Goal: Navigation & Orientation: Understand site structure

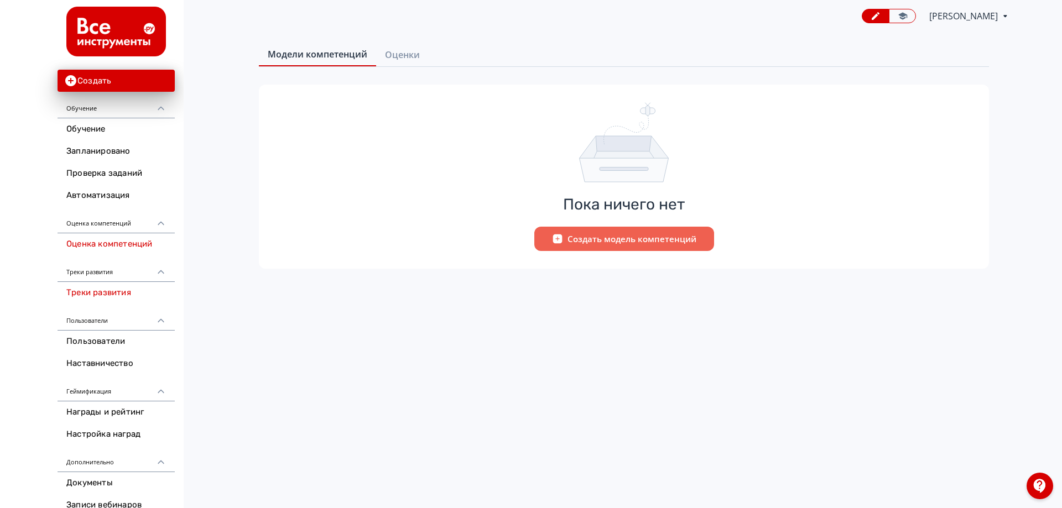
click at [115, 295] on link "Треки развития" at bounding box center [116, 293] width 117 height 22
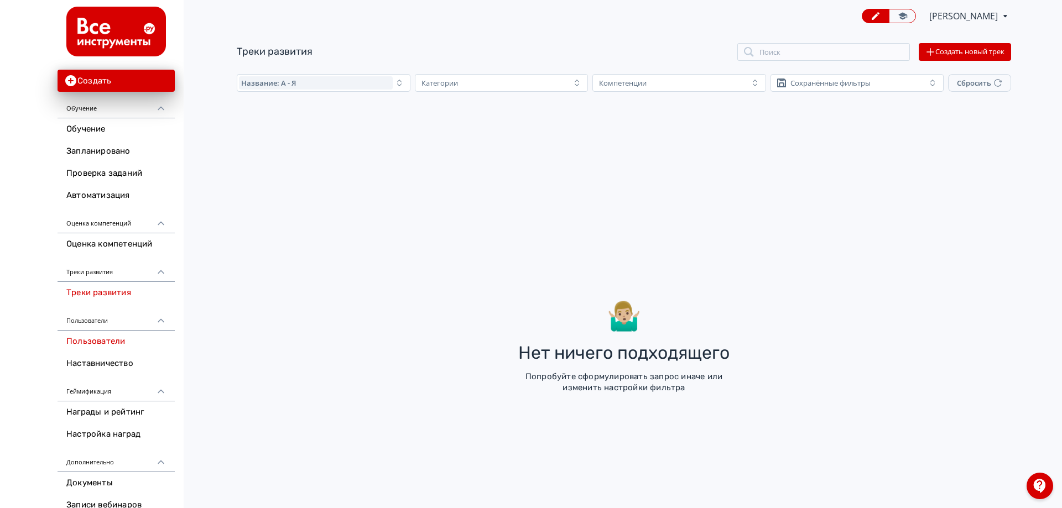
click at [103, 335] on link "Пользователи" at bounding box center [116, 342] width 117 height 22
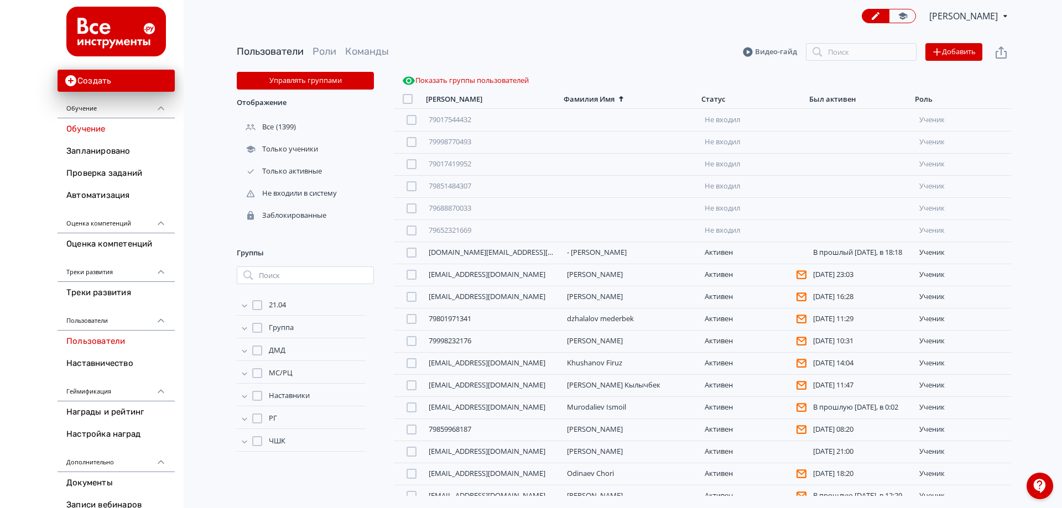
click at [102, 124] on link "Обучение" at bounding box center [116, 129] width 117 height 22
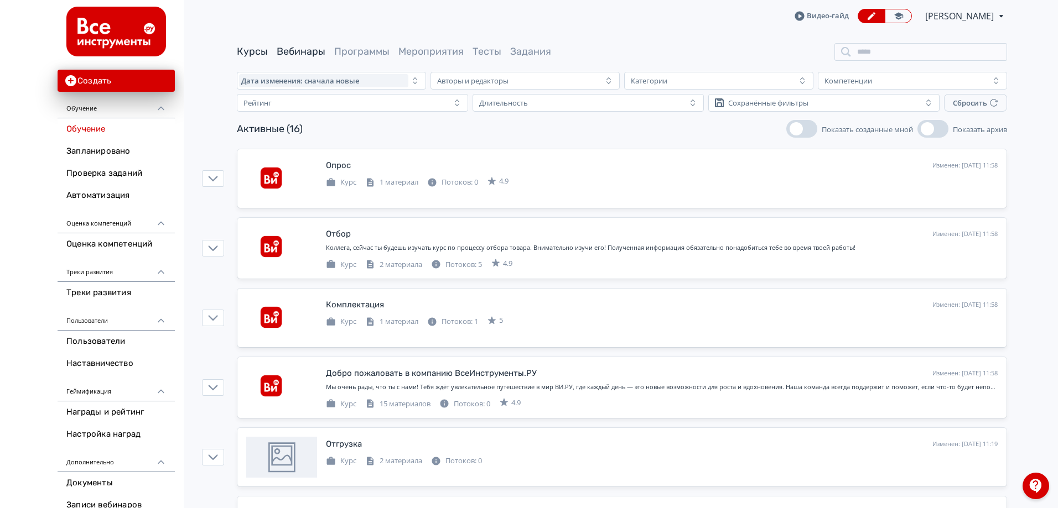
click at [313, 52] on link "Вебинары" at bounding box center [301, 51] width 49 height 12
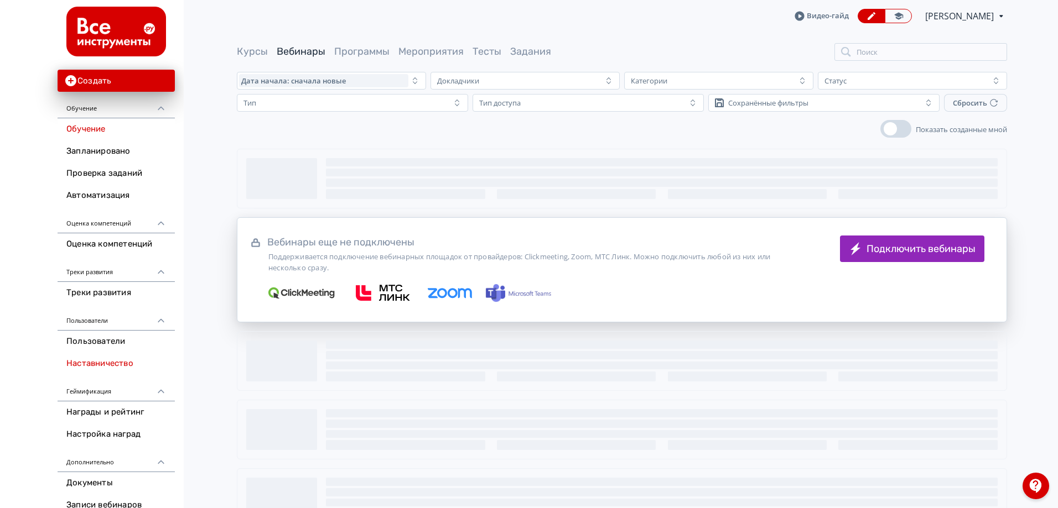
click at [131, 362] on link "Наставничество" at bounding box center [116, 364] width 117 height 22
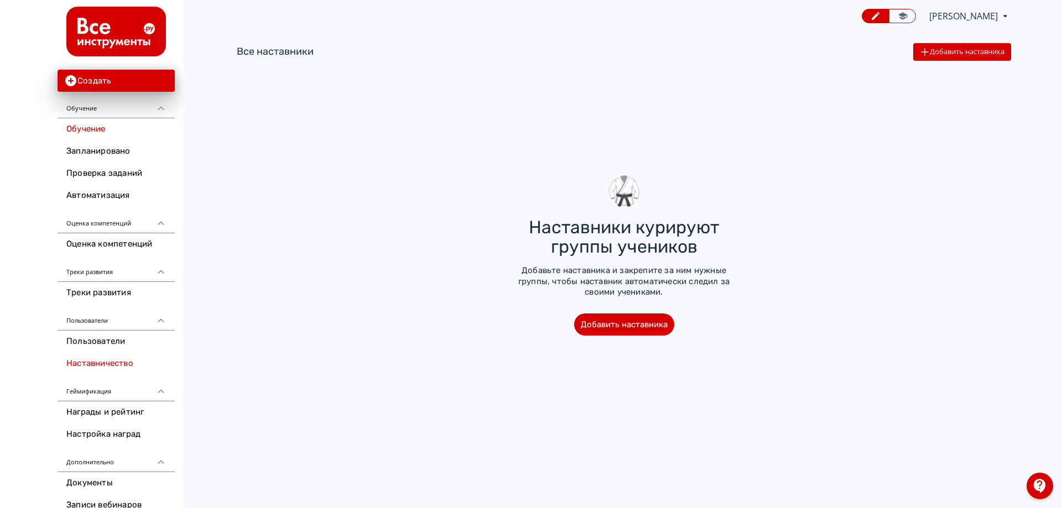
click at [116, 132] on link "Обучение" at bounding box center [116, 129] width 117 height 22
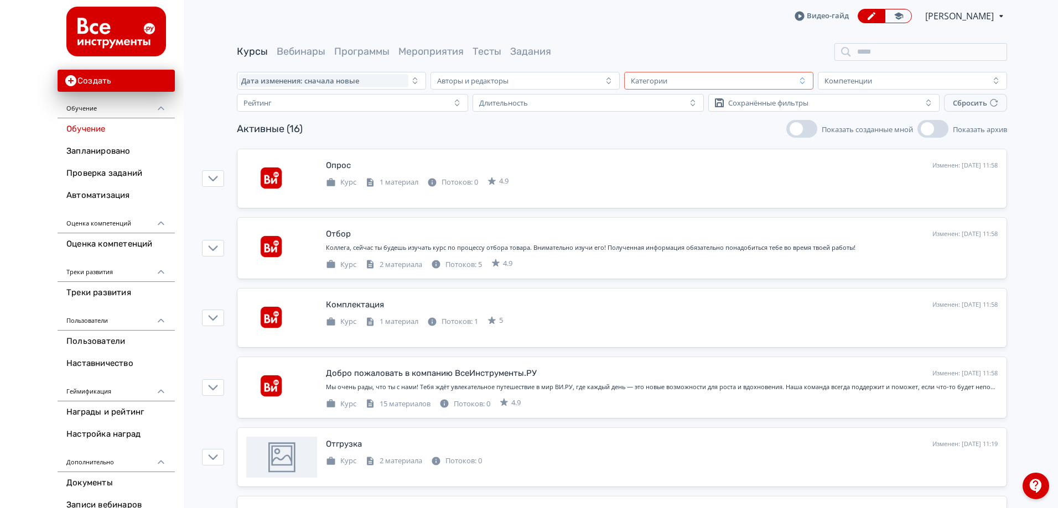
click at [683, 83] on div "Категории" at bounding box center [710, 80] width 169 height 13
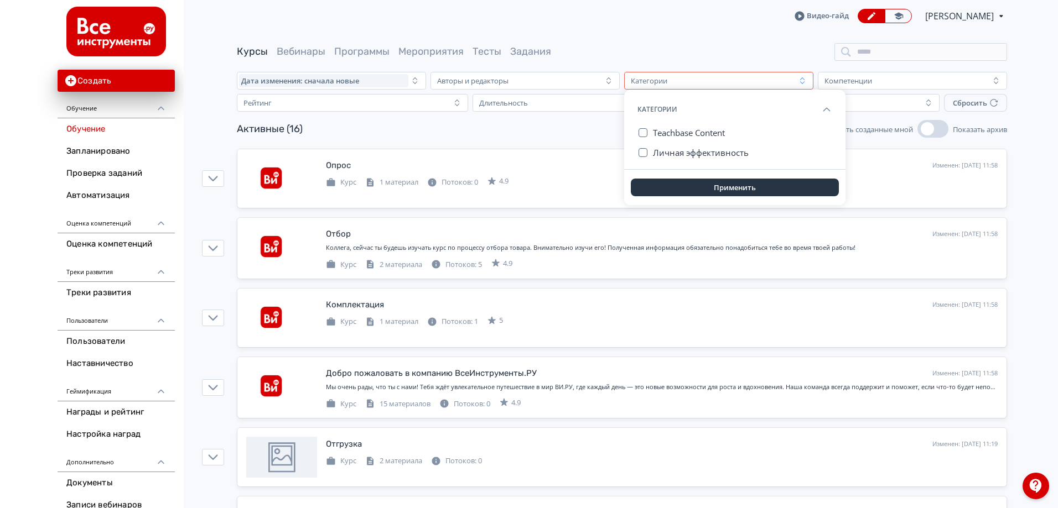
drag, startPoint x: 683, startPoint y: 83, endPoint x: 652, endPoint y: 82, distance: 30.5
click at [652, 82] on div "Категории" at bounding box center [649, 80] width 37 height 9
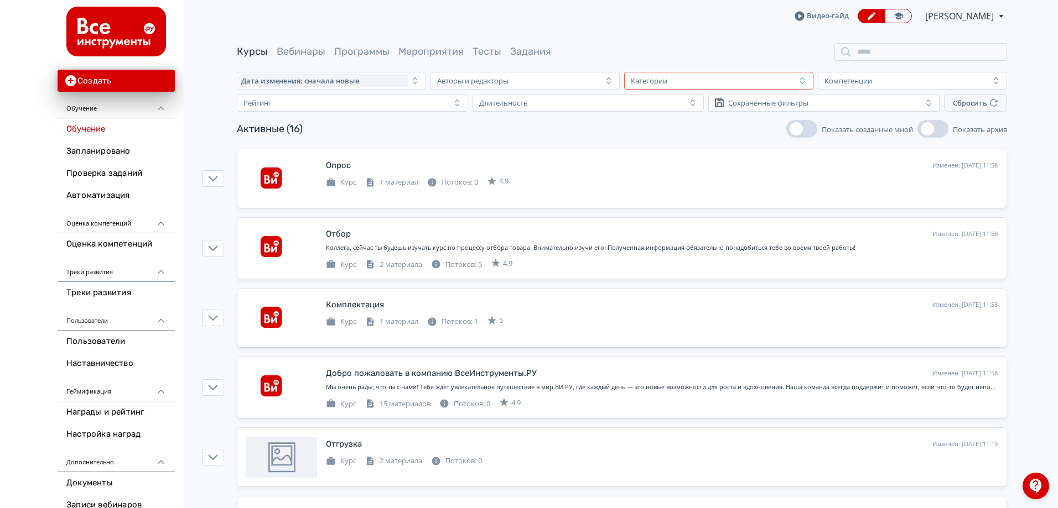
click at [699, 82] on div "Категории" at bounding box center [710, 80] width 169 height 13
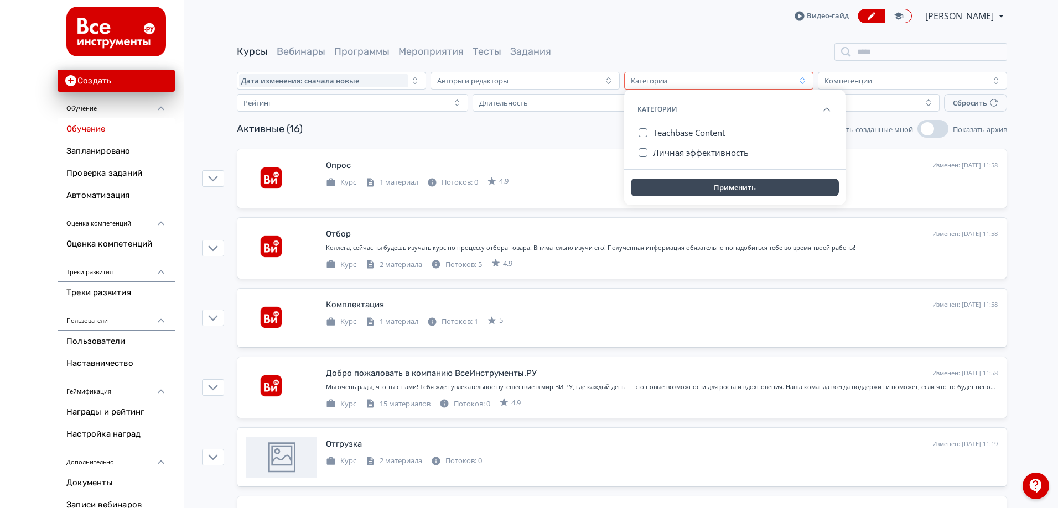
click at [738, 186] on button "Применить" at bounding box center [735, 188] width 208 height 18
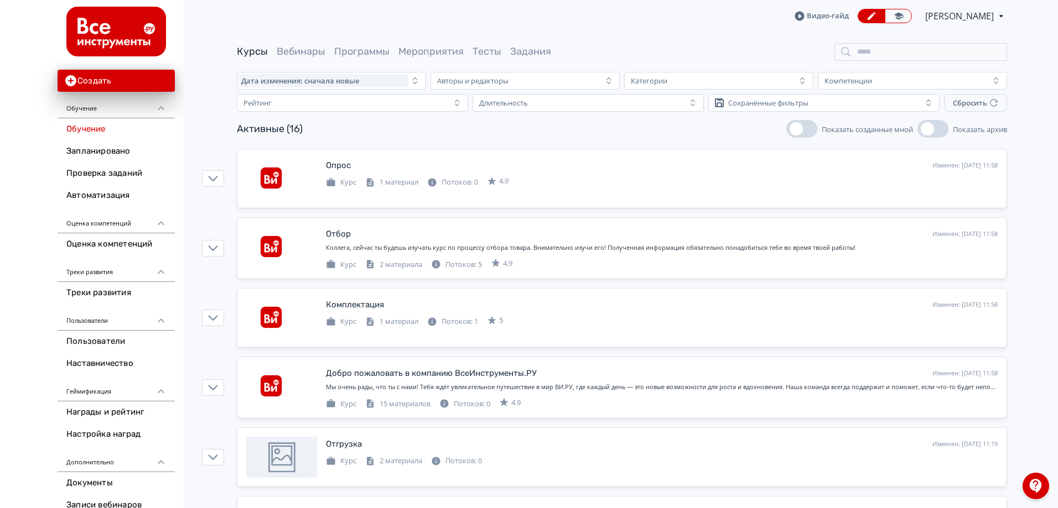
click at [983, 16] on span "[PERSON_NAME]" at bounding box center [960, 15] width 70 height 13
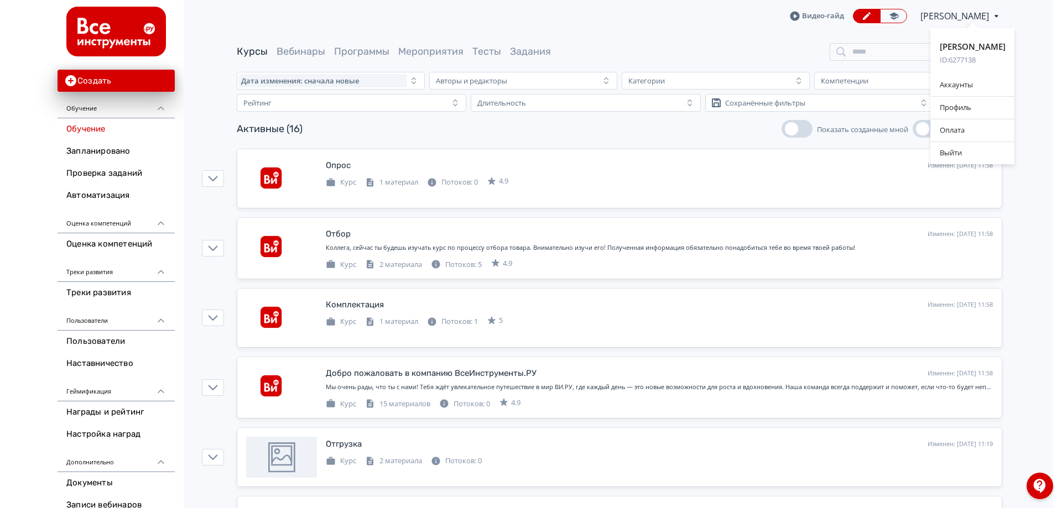
click at [673, 33] on div "[PERSON_NAME] ID: 6277138 Аккаунты Профиль Оплата Выйти" at bounding box center [531, 254] width 1062 height 508
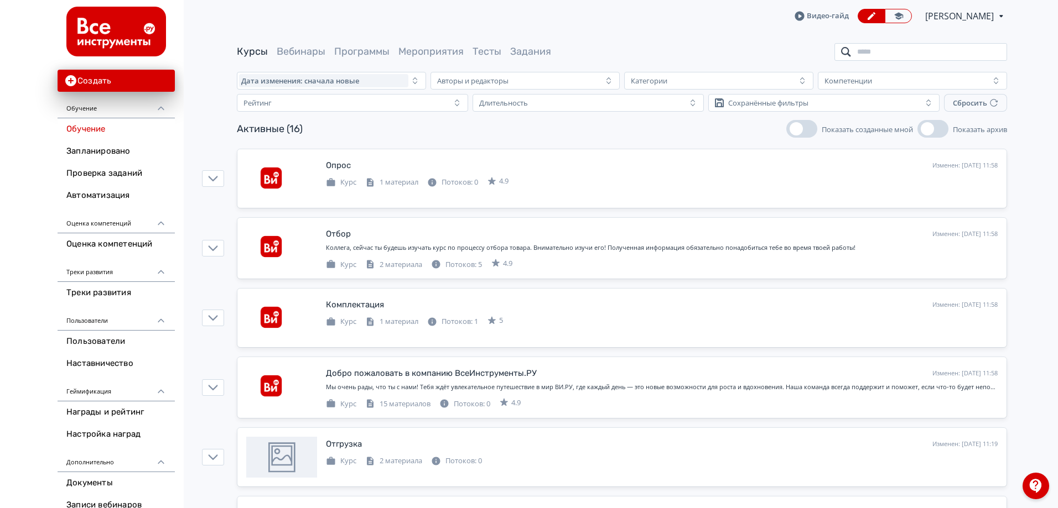
click at [880, 56] on input "search" at bounding box center [920, 52] width 173 height 18
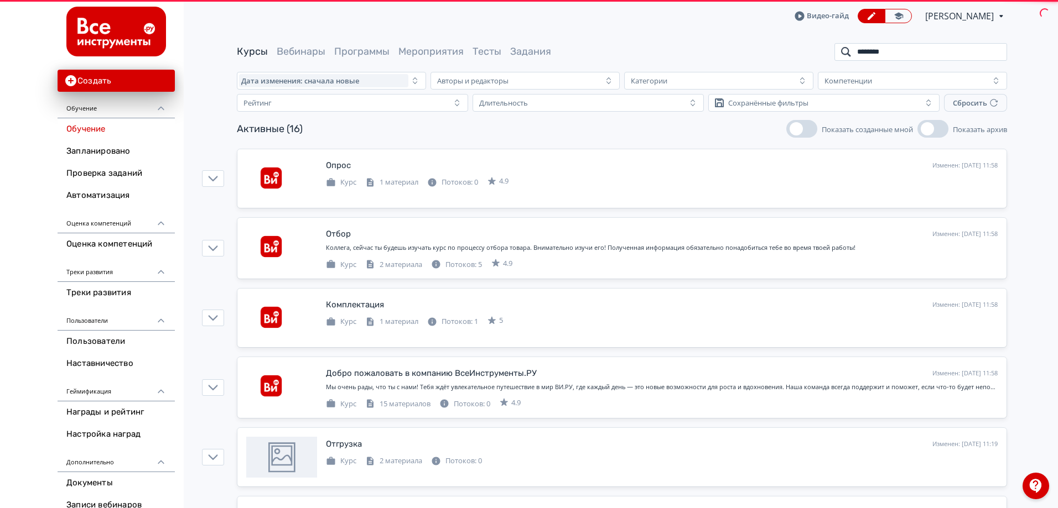
type input "*********"
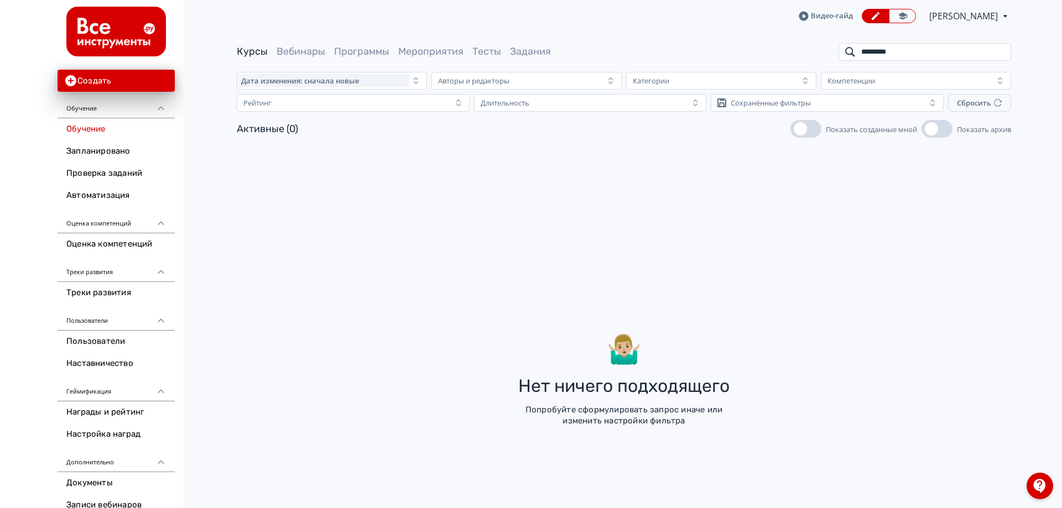
drag, startPoint x: 939, startPoint y: 56, endPoint x: 824, endPoint y: 58, distance: 114.6
click at [824, 58] on div "Курсы Вебинары Программы Мероприятия Тесты Задания *********" at bounding box center [624, 52] width 775 height 18
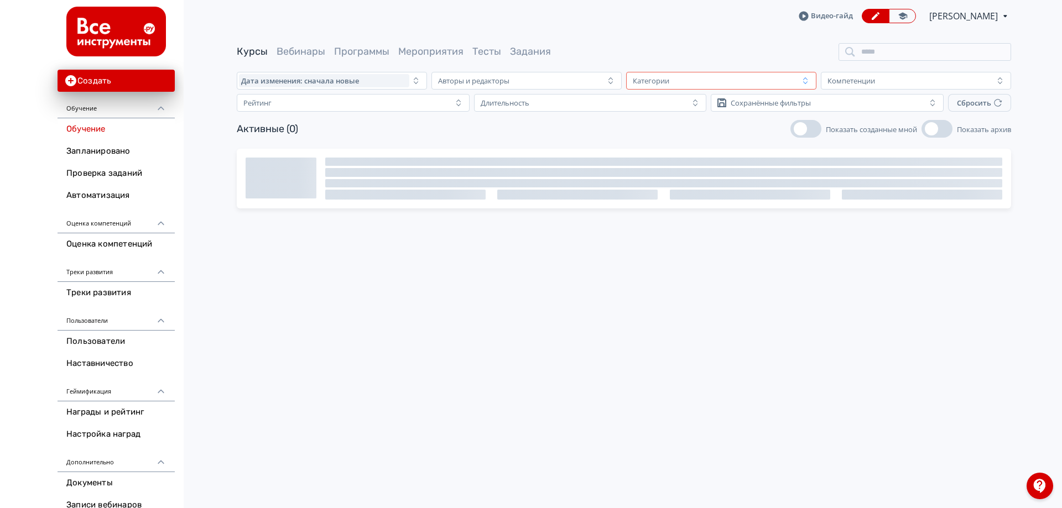
click at [705, 74] on div "Категории" at bounding box center [714, 80] width 170 height 13
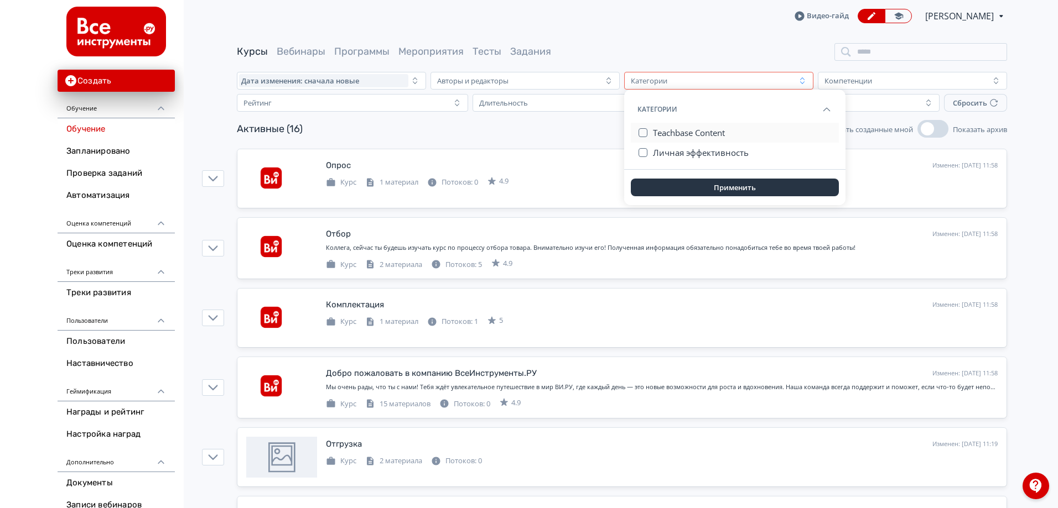
click at [675, 138] on span "Teachbase Content" at bounding box center [689, 132] width 72 height 11
click at [693, 180] on button "Применить" at bounding box center [735, 188] width 208 height 18
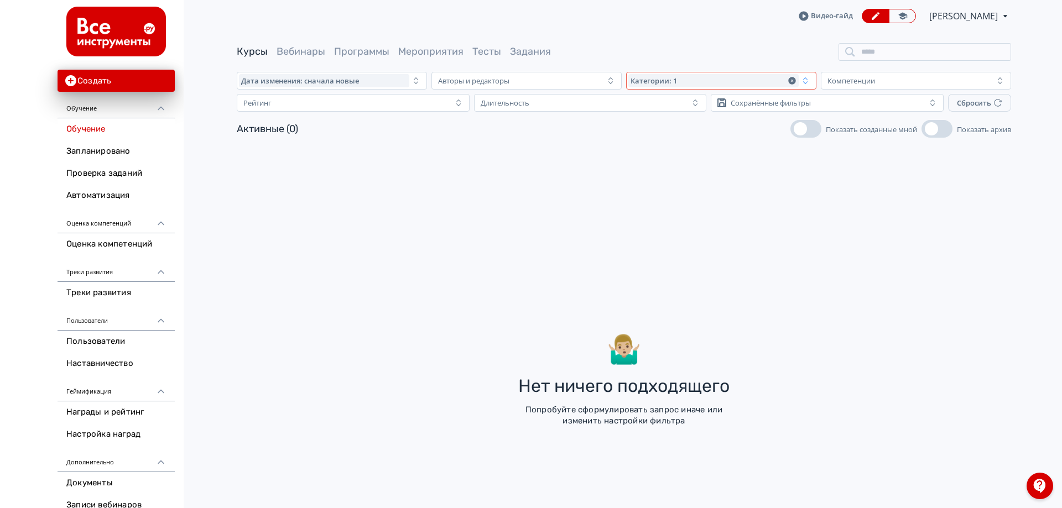
click at [674, 76] on span "Категории: 1" at bounding box center [654, 80] width 46 height 9
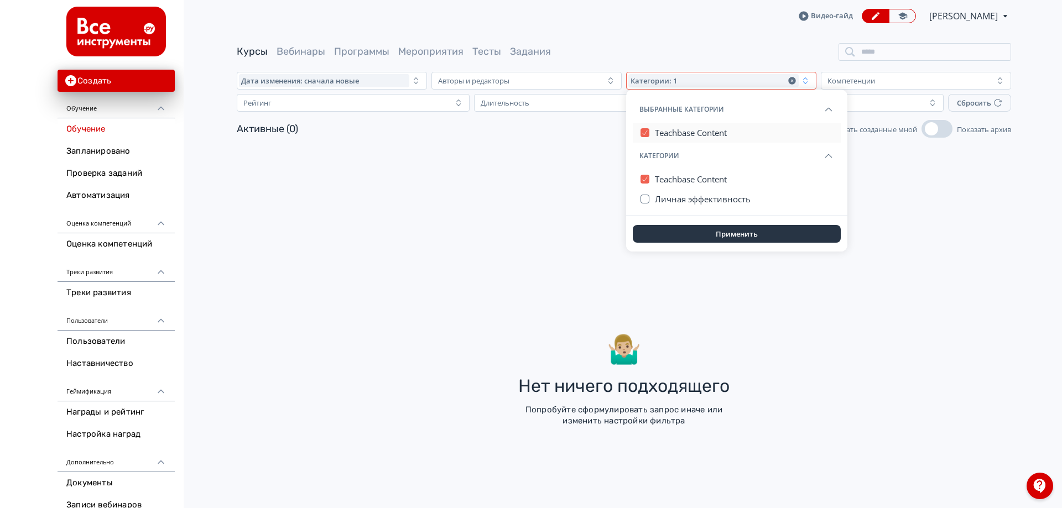
click at [667, 133] on span "Teachbase Content" at bounding box center [691, 132] width 72 height 11
click at [668, 191] on button "Личная эффективность" at bounding box center [744, 199] width 179 height 20
click at [681, 218] on div "Применить" at bounding box center [736, 233] width 221 height 35
click at [683, 223] on div "Применить" at bounding box center [736, 233] width 221 height 35
click at [683, 226] on button "Применить" at bounding box center [737, 234] width 208 height 18
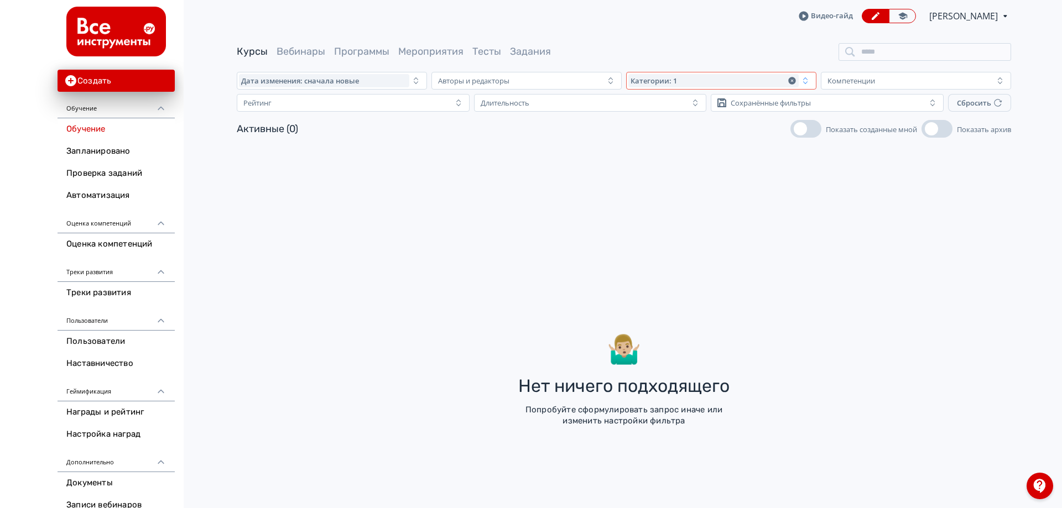
click at [670, 77] on span "Категории: 1" at bounding box center [654, 80] width 46 height 9
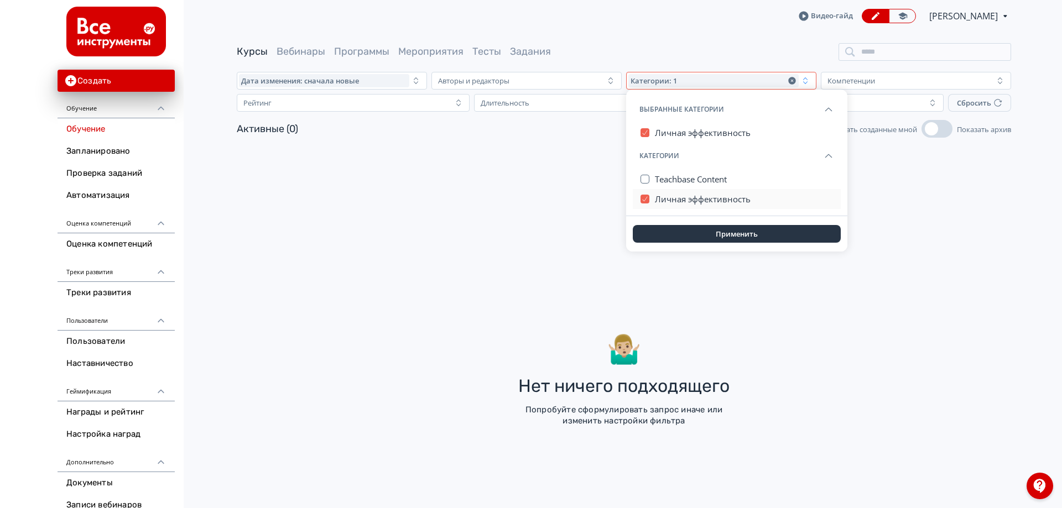
click at [672, 204] on span "Личная эффективность" at bounding box center [703, 199] width 96 height 11
click at [709, 226] on button "Применить" at bounding box center [737, 234] width 208 height 18
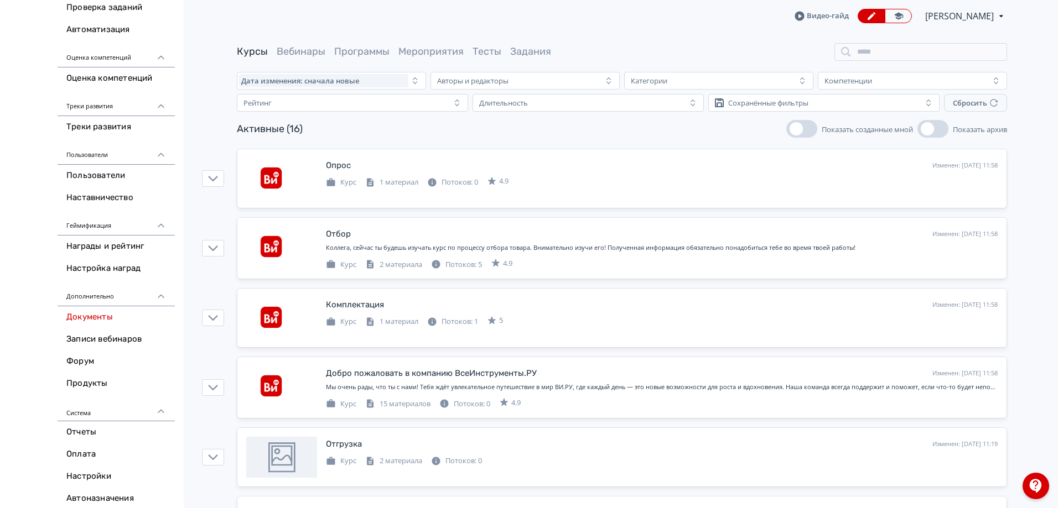
scroll to position [174, 0]
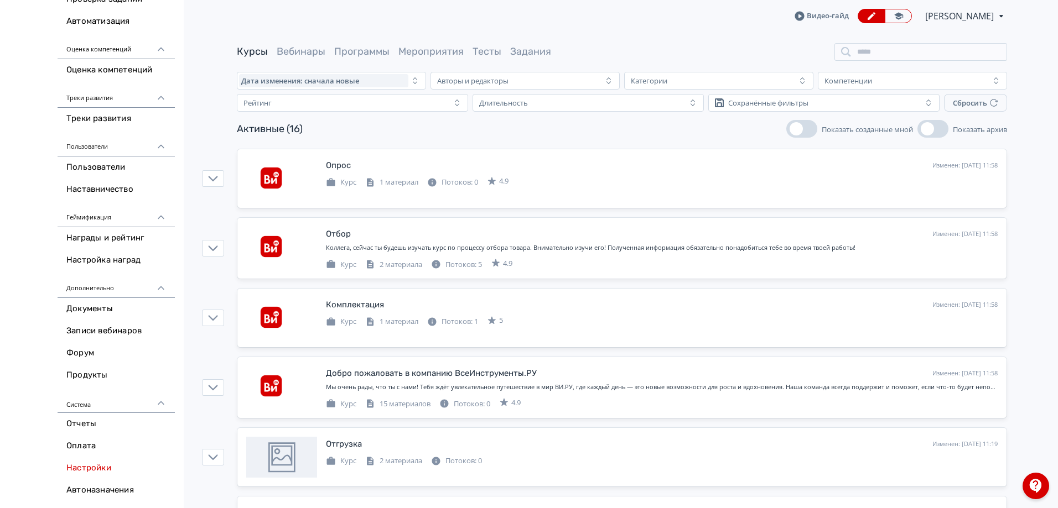
click at [90, 469] on link "Настройки" at bounding box center [116, 469] width 117 height 22
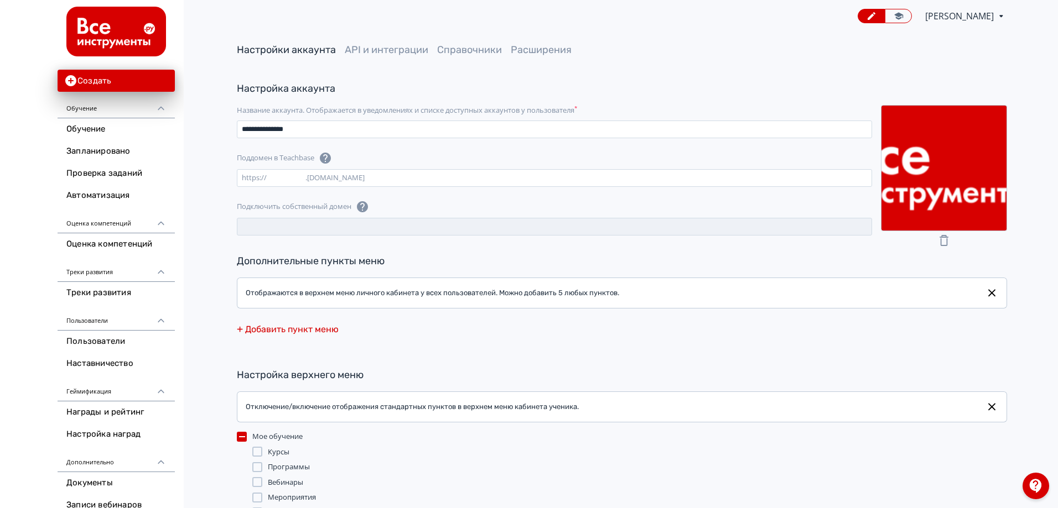
click at [482, 41] on main "**********" at bounding box center [622, 434] width 872 height 805
click at [485, 47] on link "Справочники" at bounding box center [469, 50] width 65 height 12
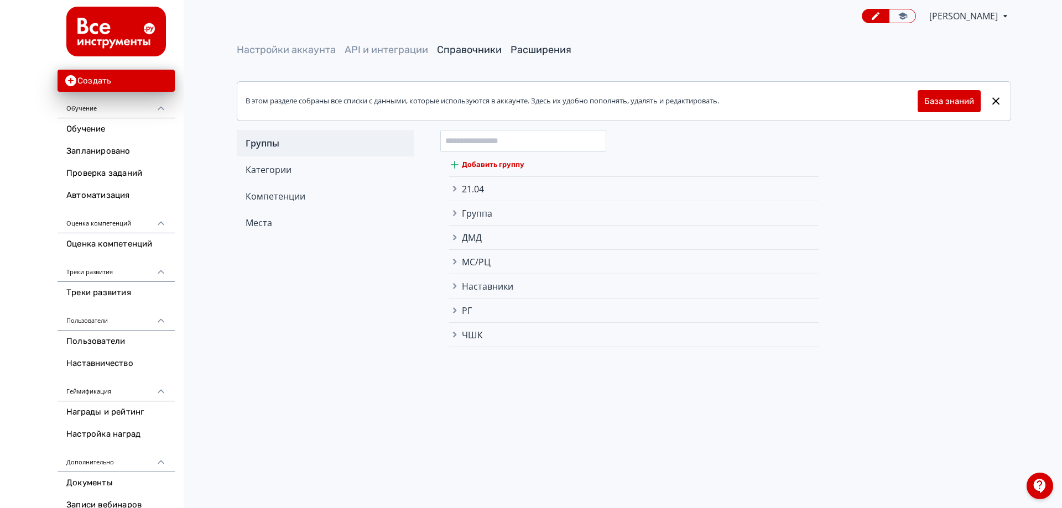
click at [555, 49] on link "Расширения" at bounding box center [541, 50] width 61 height 12
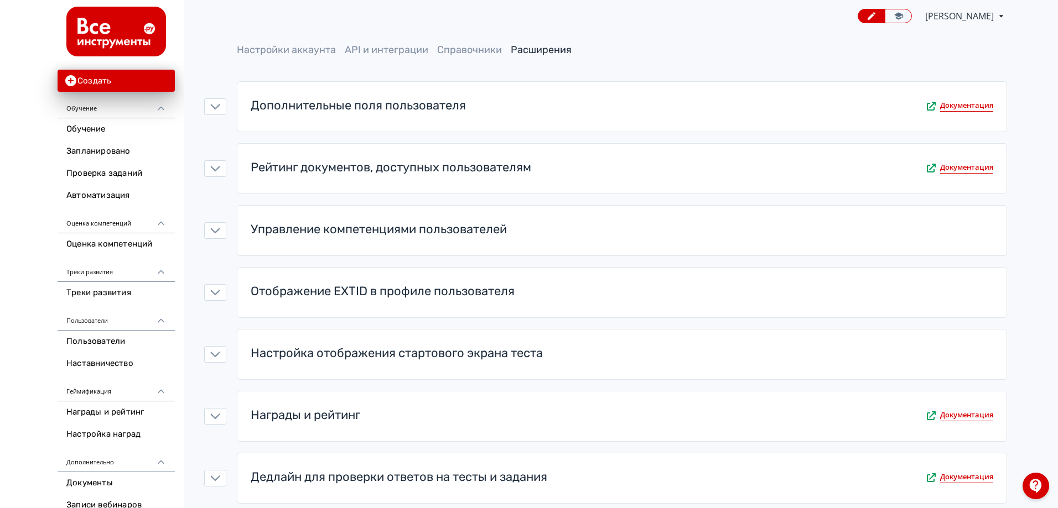
click at [214, 180] on div "Настройки аккаунта API и интеграции Справочники Расширения Дополнительные поля …" at bounding box center [622, 292] width 872 height 499
click at [214, 175] on button "button" at bounding box center [215, 168] width 22 height 17
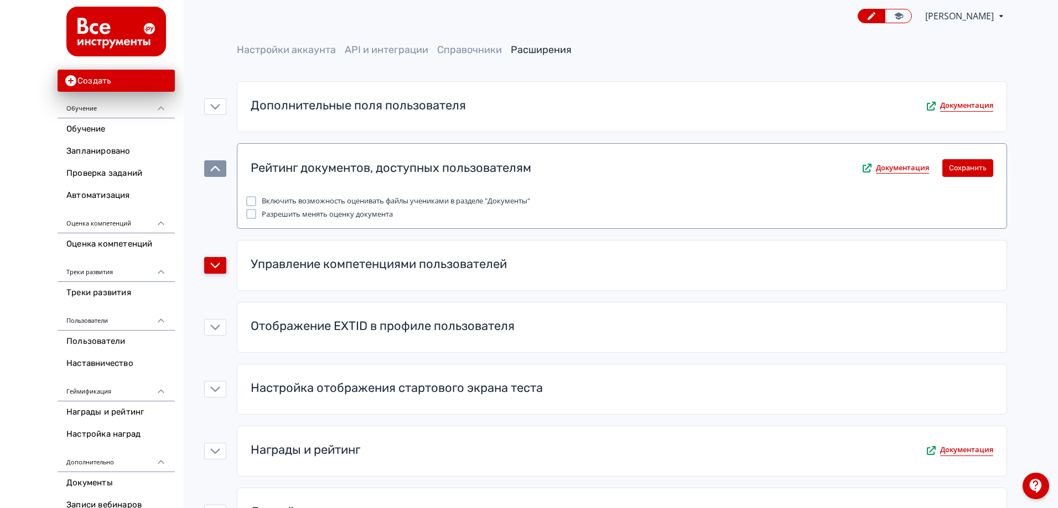
click at [214, 265] on icon "button" at bounding box center [215, 266] width 10 height 10
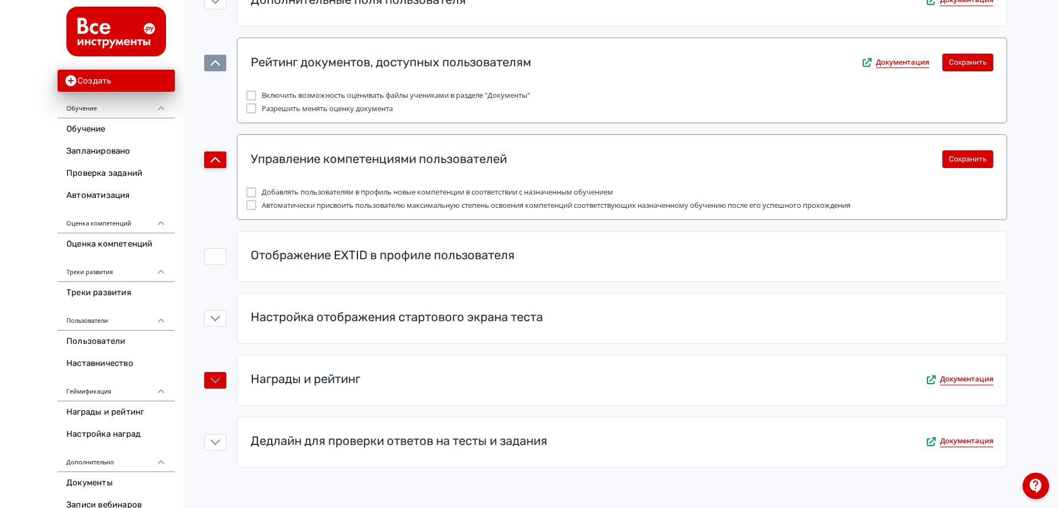
scroll to position [114, 0]
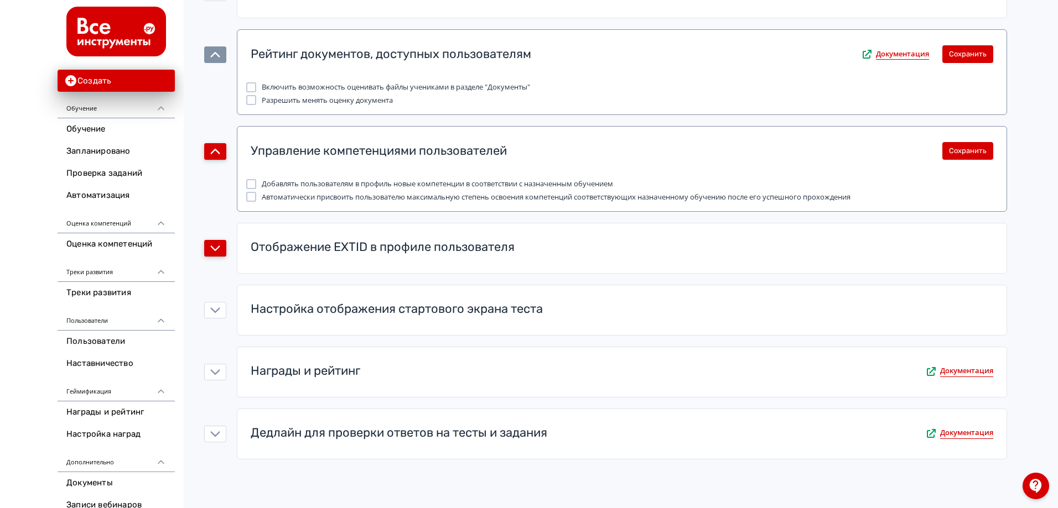
click at [215, 248] on icon "button" at bounding box center [215, 248] width 10 height 10
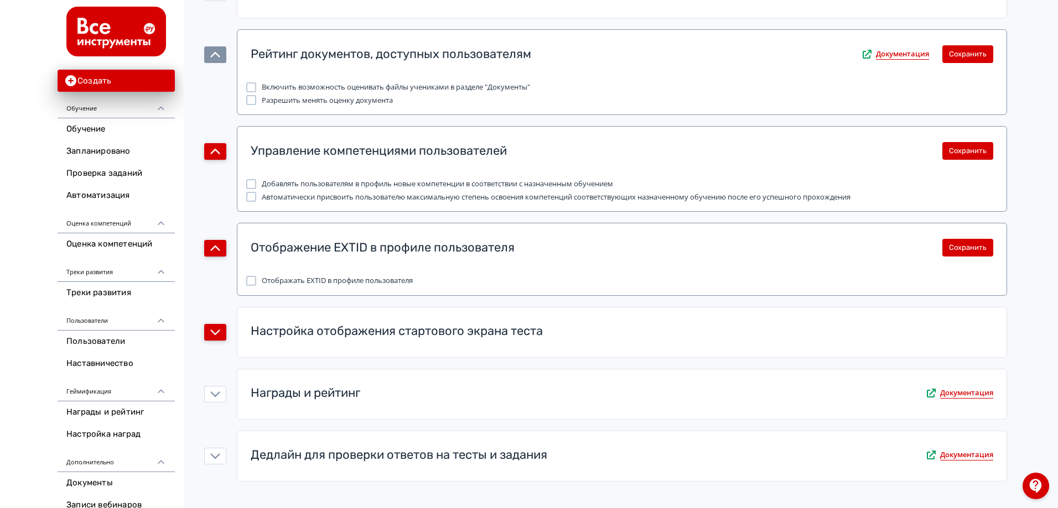
click at [217, 337] on icon "button" at bounding box center [215, 333] width 10 height 10
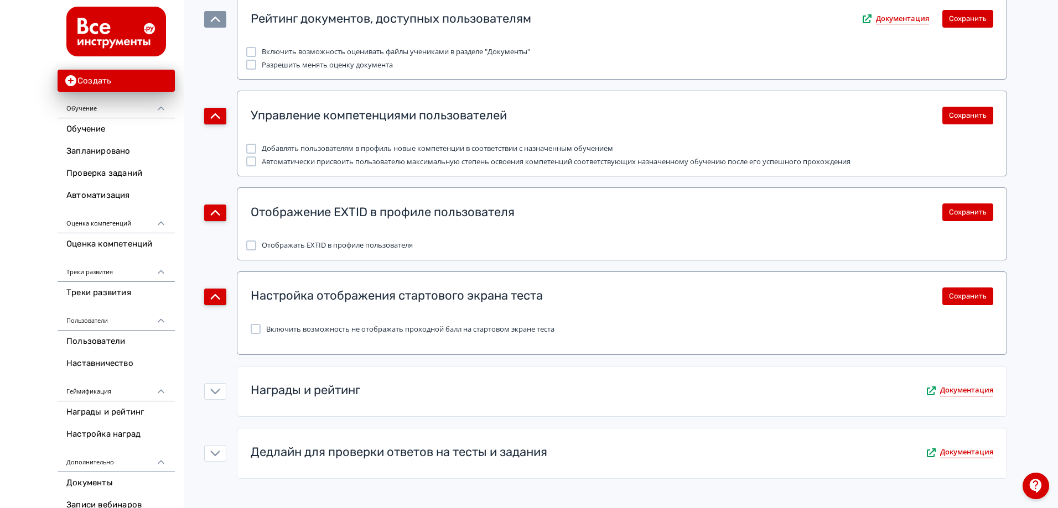
scroll to position [169, 0]
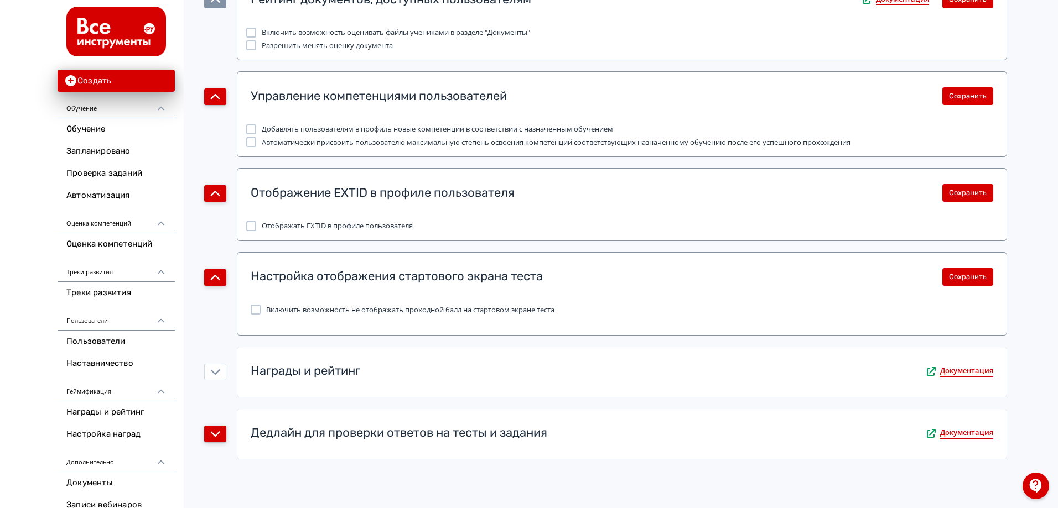
click at [221, 440] on button "button" at bounding box center [215, 434] width 22 height 17
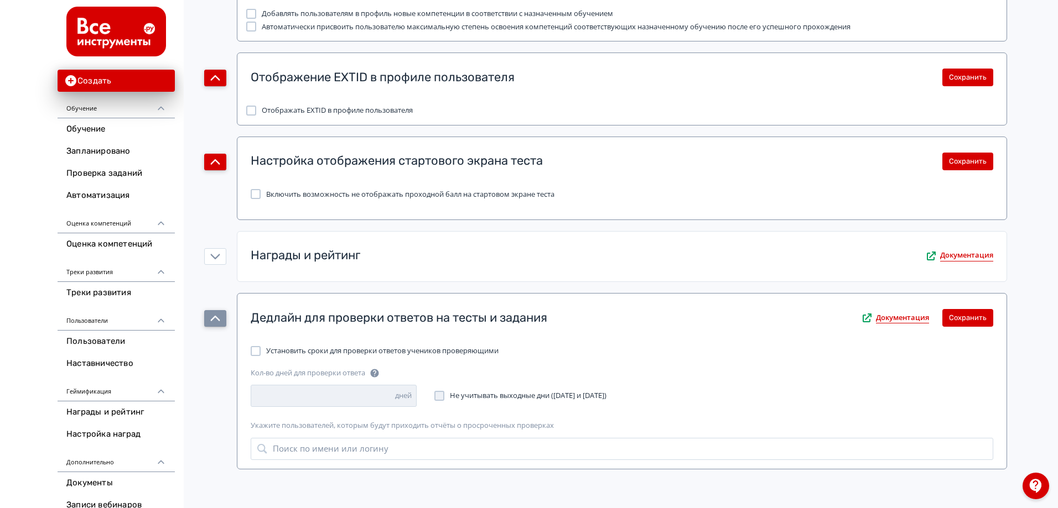
scroll to position [294, 0]
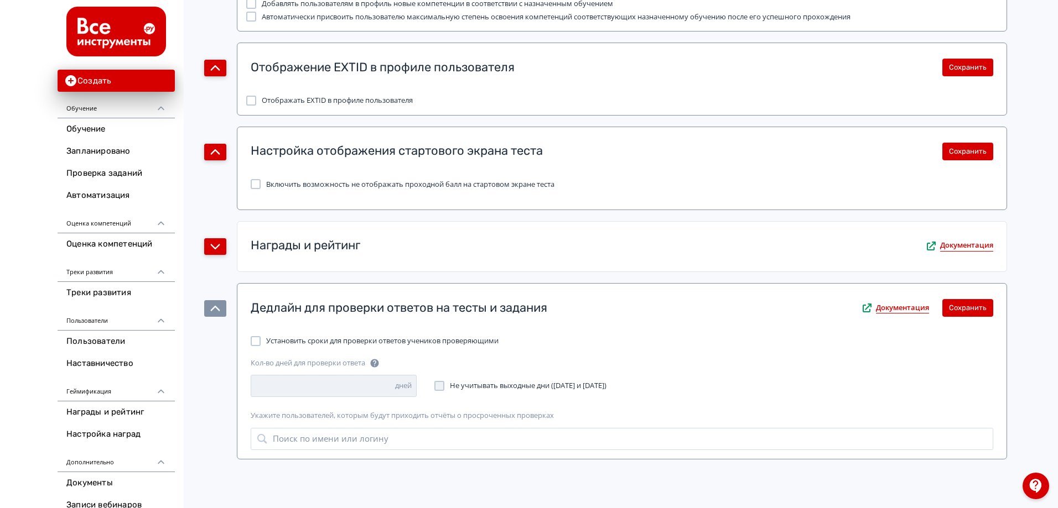
click at [209, 245] on button "button" at bounding box center [215, 246] width 22 height 17
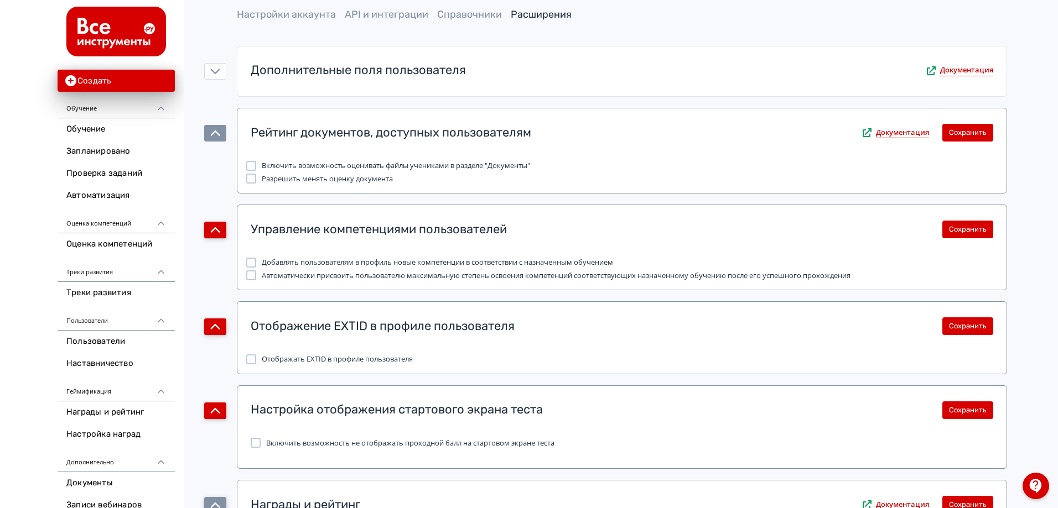
scroll to position [0, 0]
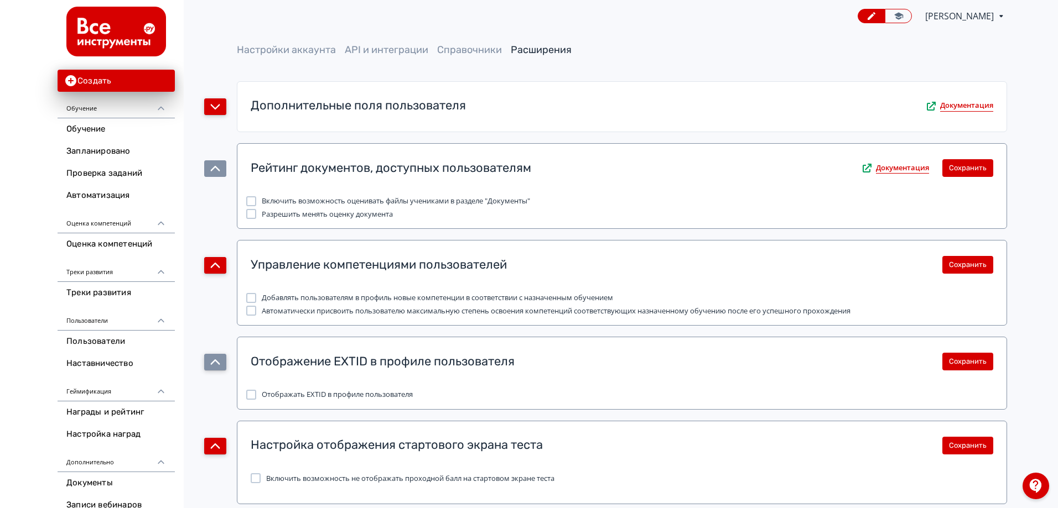
click at [214, 108] on icon "button" at bounding box center [215, 107] width 9 height 6
